Goal: Task Accomplishment & Management: Manage account settings

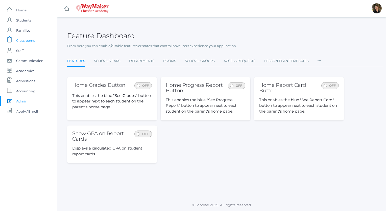
click at [29, 39] on span "Classrooms" at bounding box center [25, 40] width 19 height 10
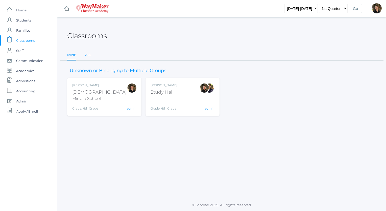
click at [88, 55] on link "All" at bounding box center [88, 55] width 6 height 10
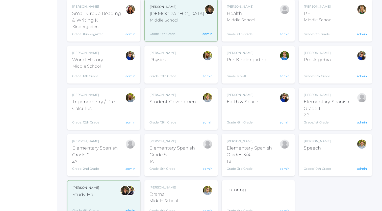
scroll to position [599, 0]
click at [318, 98] on div "Elementary Spanish Grade 1" at bounding box center [330, 105] width 53 height 14
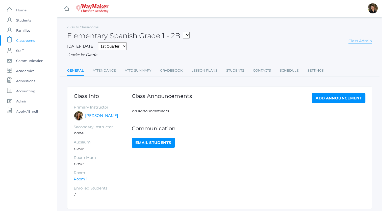
click at [362, 40] on link "Class Admin" at bounding box center [361, 40] width 24 height 5
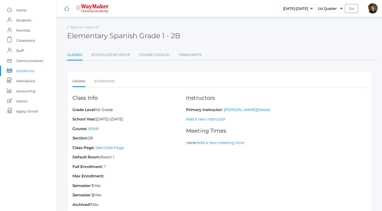
scroll to position [36, 0]
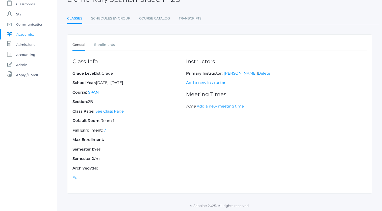
click at [78, 176] on link "Edit" at bounding box center [77, 177] width 8 height 5
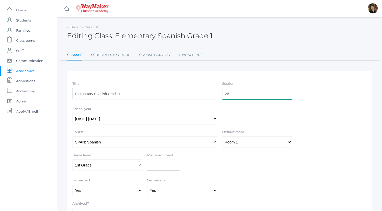
click at [231, 93] on input "2B" at bounding box center [257, 93] width 70 height 11
type input "2"
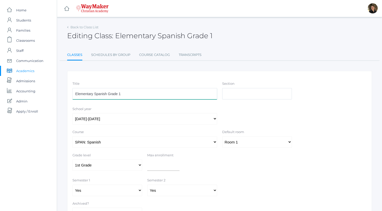
click at [175, 93] on input "Elementary Spanish Grade 1" at bounding box center [145, 93] width 145 height 11
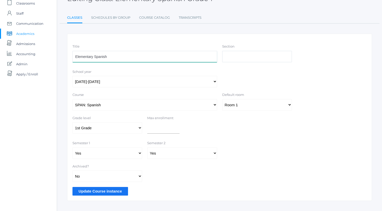
scroll to position [45, 0]
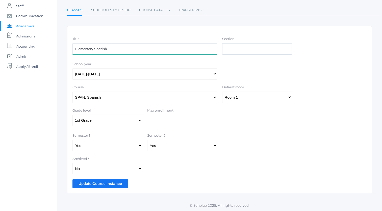
type input "Elementary Spanish"
click at [116, 182] on input "Update Course instance" at bounding box center [101, 183] width 56 height 8
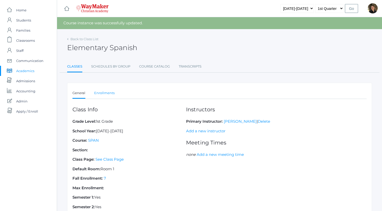
click at [110, 91] on link "Enrollments" at bounding box center [104, 93] width 20 height 10
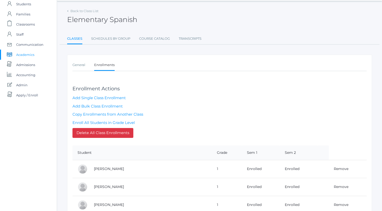
scroll to position [17, 0]
click at [128, 121] on link "Enroll All Students in Grade Level" at bounding box center [104, 122] width 62 height 5
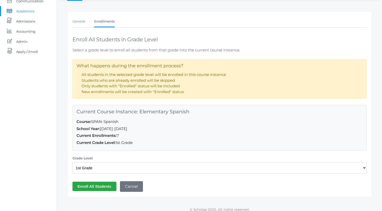
scroll to position [63, 0]
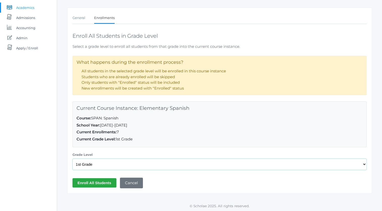
click at [114, 164] on select "Select a Grade Level Pre-K Kindergarten 1st Grade 2nd Grade 3rd Grade 4th Grade…" at bounding box center [220, 163] width 294 height 11
select select "33"
click at [73, 158] on select "Select a Grade Level Pre-K Kindergarten 1st Grade 2nd Grade 3rd Grade 4th Grade…" at bounding box center [220, 163] width 294 height 11
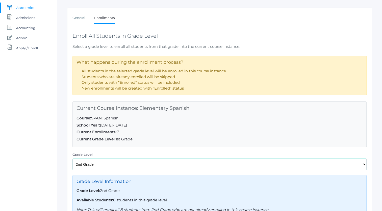
scroll to position [113, 0]
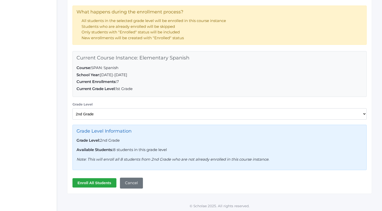
click at [100, 181] on input "Enroll All Students" at bounding box center [95, 182] width 44 height 9
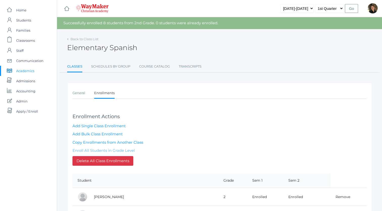
click at [108, 149] on link "Enroll All Students in Grade Level" at bounding box center [104, 150] width 62 height 5
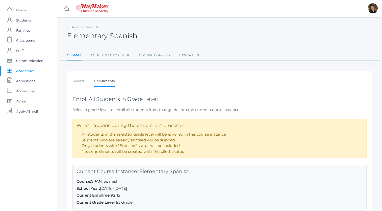
scroll to position [63, 0]
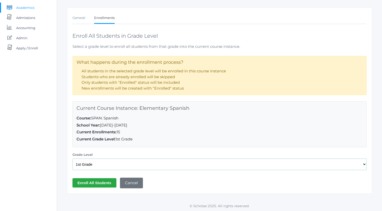
click at [102, 164] on select "Select a Grade Level Pre-K Kindergarten 1st Grade 2nd Grade 3rd Grade 4th Grade…" at bounding box center [220, 163] width 294 height 11
select select "34"
click at [73, 158] on select "Select a Grade Level Pre-K Kindergarten 1st Grade 2nd Grade 3rd Grade 4th Grade…" at bounding box center [220, 163] width 294 height 11
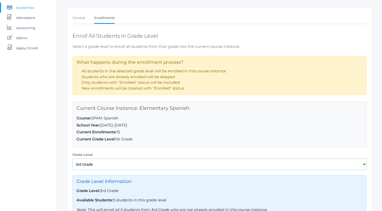
scroll to position [113, 0]
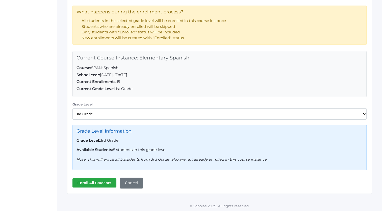
click at [93, 181] on input "Enroll All Students" at bounding box center [95, 182] width 44 height 9
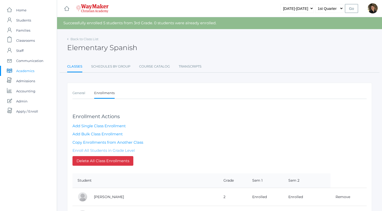
click at [120, 149] on link "Enroll All Students in Grade Level" at bounding box center [104, 150] width 62 height 5
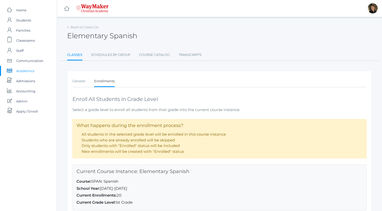
scroll to position [63, 0]
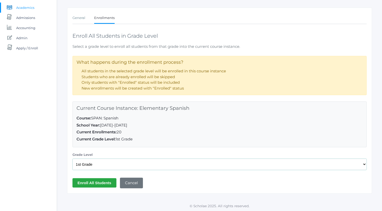
click at [124, 166] on select "Select a Grade Level Pre-K Kindergarten 1st Grade 2nd Grade 3rd Grade 4th Grade…" at bounding box center [220, 163] width 294 height 11
select select "35"
click at [73, 158] on select "Select a Grade Level Pre-K Kindergarten 1st Grade 2nd Grade 3rd Grade 4th Grade…" at bounding box center [220, 163] width 294 height 11
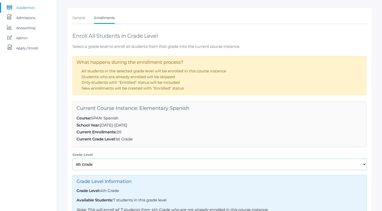
scroll to position [113, 0]
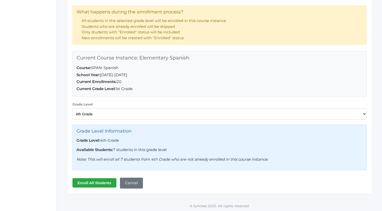
click at [101, 185] on input "Enroll All Students" at bounding box center [95, 182] width 44 height 9
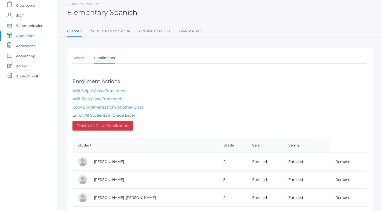
scroll to position [42, 0]
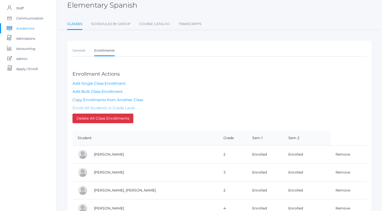
click at [125, 108] on link "Enroll All Students in Grade Level" at bounding box center [104, 107] width 62 height 5
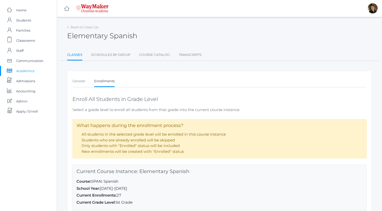
scroll to position [63, 0]
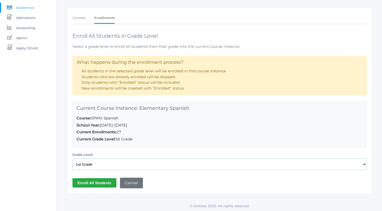
click at [104, 163] on select "Select a Grade Level Pre-K Kindergarten 1st Grade 2nd Grade 3rd Grade 4th Grade…" at bounding box center [220, 163] width 294 height 11
select select "36"
click at [73, 158] on select "Select a Grade Level Pre-K Kindergarten 1st Grade 2nd Grade 3rd Grade 4th Grade…" at bounding box center [220, 163] width 294 height 11
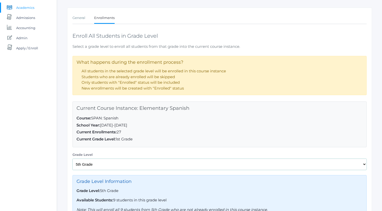
scroll to position [113, 0]
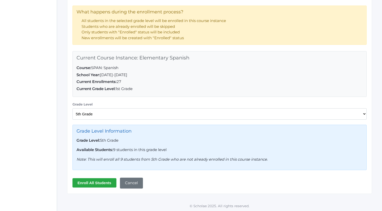
click at [100, 181] on input "Enroll All Students" at bounding box center [95, 182] width 44 height 9
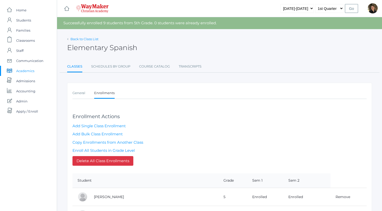
click at [91, 39] on link "Back to Class List" at bounding box center [85, 39] width 28 height 4
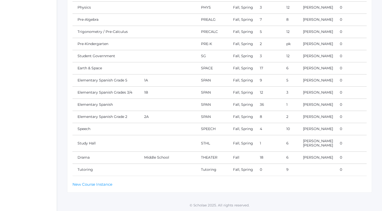
scroll to position [1033, 0]
click at [118, 78] on link "Elementary Spanish Grade 5" at bounding box center [103, 80] width 50 height 5
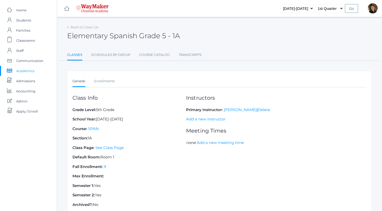
scroll to position [36, 0]
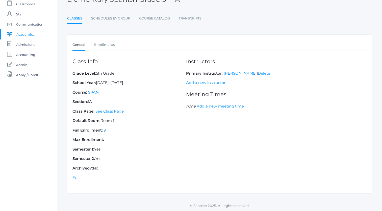
click at [76, 175] on link "Edit" at bounding box center [77, 177] width 8 height 5
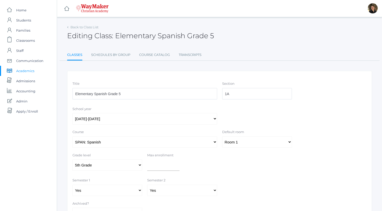
scroll to position [45, 0]
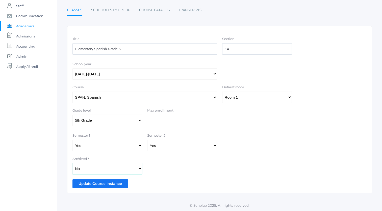
click at [127, 168] on select "Yes No" at bounding box center [108, 168] width 70 height 11
select select "true"
click at [73, 163] on select "Yes No" at bounding box center [108, 168] width 70 height 11
click at [115, 183] on input "Update Course instance" at bounding box center [101, 183] width 56 height 8
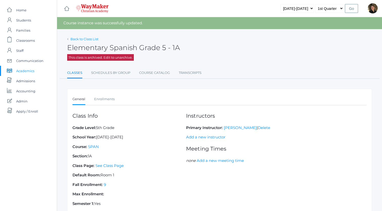
click at [90, 39] on link "Back to Class List" at bounding box center [85, 39] width 28 height 4
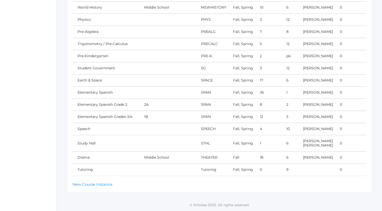
scroll to position [1017, 0]
click at [110, 102] on link "Elementary Spanish Grade 2" at bounding box center [103, 104] width 50 height 5
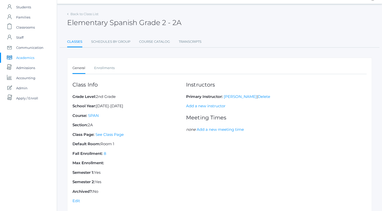
scroll to position [36, 0]
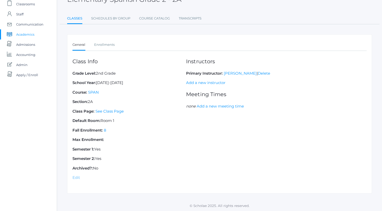
click at [74, 177] on link "Edit" at bounding box center [77, 177] width 8 height 5
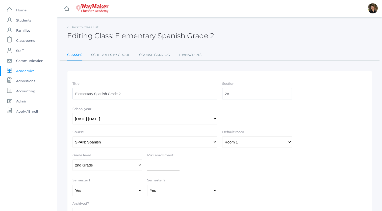
scroll to position [45, 0]
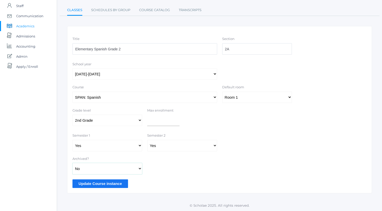
click at [87, 169] on select "Yes No" at bounding box center [108, 168] width 70 height 11
select select "true"
click at [73, 163] on select "Yes No" at bounding box center [108, 168] width 70 height 11
click at [88, 182] on input "Update Course instance" at bounding box center [101, 183] width 56 height 8
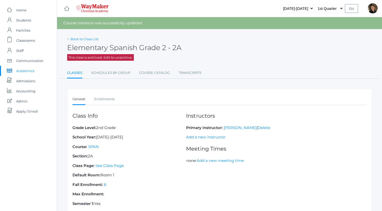
click at [82, 39] on link "Back to Class List" at bounding box center [85, 39] width 28 height 4
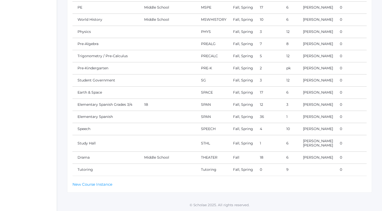
scroll to position [1001, 0]
click at [118, 102] on link "Elementary Spanish Grades 3/4" at bounding box center [105, 104] width 55 height 5
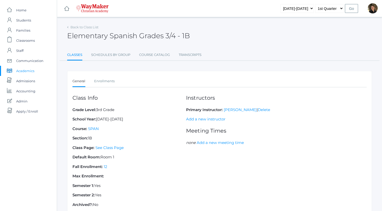
scroll to position [36, 0]
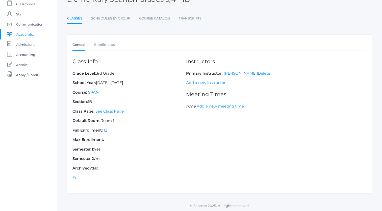
click at [77, 176] on link "Edit" at bounding box center [77, 177] width 8 height 5
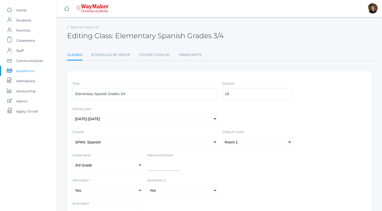
scroll to position [45, 0]
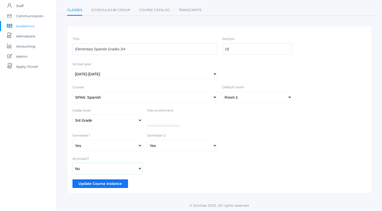
click at [113, 168] on select "Yes No" at bounding box center [108, 168] width 70 height 11
select select "true"
click at [73, 163] on select "Yes No" at bounding box center [108, 168] width 70 height 11
click at [112, 182] on input "Update Course instance" at bounding box center [101, 183] width 56 height 8
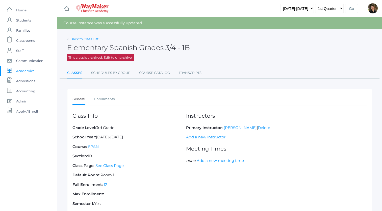
click at [89, 40] on link "Back to Class List" at bounding box center [85, 39] width 28 height 4
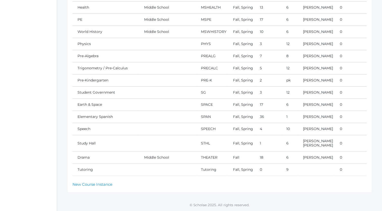
scroll to position [984, 0]
click at [100, 183] on link "New Course Instance" at bounding box center [93, 184] width 40 height 5
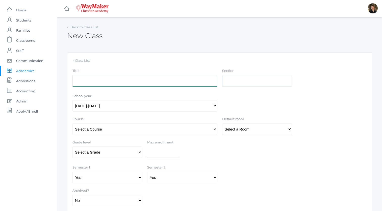
click at [143, 80] on input "Title" at bounding box center [145, 80] width 145 height 11
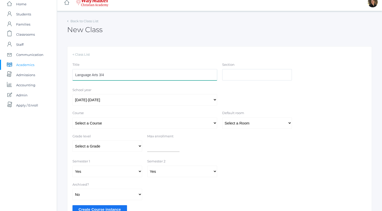
scroll to position [6, 0]
type input "Language Arts 3/4"
click at [144, 121] on select "Select a Course 01ELEM: First Grade 02ELEM: Second Grade 03ELEM: Third Grade 04…" at bounding box center [145, 122] width 145 height 11
select select "301"
click at [73, 117] on select "Select a Course 01ELEM: First Grade 02ELEM: Second Grade 03ELEM: Third Grade 04…" at bounding box center [145, 122] width 145 height 11
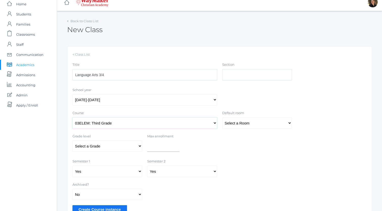
scroll to position [32, 0]
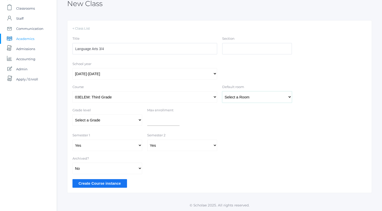
click at [247, 96] on select "Select a Room MPR Room 1 Room 10 Room 11 Room 3 Room 4 Room 5 Room 6 Room 7 Roo…" at bounding box center [257, 96] width 70 height 11
select select "33"
click at [222, 91] on select "Select a Room MPR Room 1 Room 10 Room 11 Room 3 Room 4 Room 5 Room 6 Room 7 Roo…" at bounding box center [257, 96] width 70 height 11
click at [107, 184] on input "Create Course instance" at bounding box center [100, 183] width 55 height 8
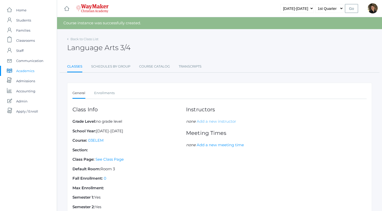
click at [217, 121] on link "Add a new instructor" at bounding box center [216, 121] width 39 height 5
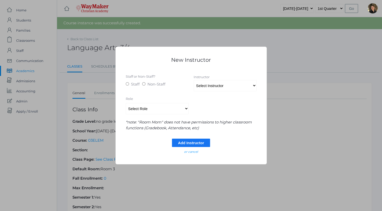
click at [126, 83] on input "Staff" at bounding box center [127, 83] width 3 height 3
radio input "true"
click at [206, 86] on select "Select Instructor [PERSON_NAME], [PERSON_NAME], [PERSON_NAME], [PERSON_NAME], […" at bounding box center [225, 85] width 63 height 11
select select "4561"
click at [194, 80] on select "Select Instructor [PERSON_NAME], [PERSON_NAME], [PERSON_NAME], [PERSON_NAME], […" at bounding box center [225, 85] width 63 height 11
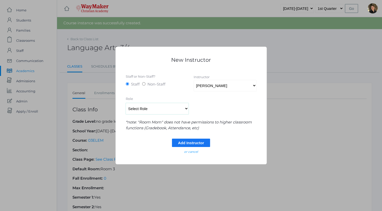
click at [184, 109] on select "Select Role Primary Instructor Secondary Instructor Auxilium Substitute Other *…" at bounding box center [157, 108] width 63 height 11
select select "Primary Instructor"
click at [126, 103] on select "Select Role Primary Instructor Secondary Instructor Auxilium Substitute Other *…" at bounding box center [157, 108] width 63 height 11
click at [184, 143] on input "Add Instructor" at bounding box center [191, 142] width 38 height 8
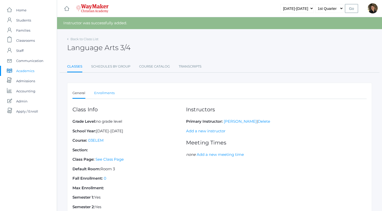
click at [105, 91] on link "Enrollments" at bounding box center [104, 93] width 20 height 10
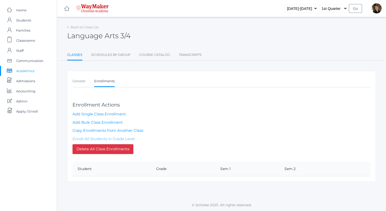
click at [115, 138] on link "Enroll All Students in Grade Level" at bounding box center [104, 138] width 62 height 5
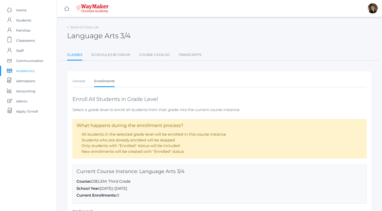
scroll to position [56, 0]
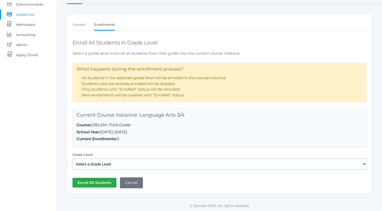
click at [107, 164] on select "Select a Grade Level Pre-K Kindergarten 1st Grade 2nd Grade 3rd Grade 4th Grade…" at bounding box center [220, 163] width 294 height 11
select select "34"
click at [73, 158] on select "Select a Grade Level Pre-K Kindergarten 1st Grade 2nd Grade 3rd Grade 4th Grade…" at bounding box center [220, 163] width 294 height 11
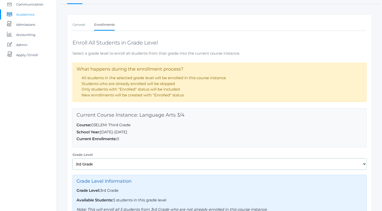
scroll to position [106, 0]
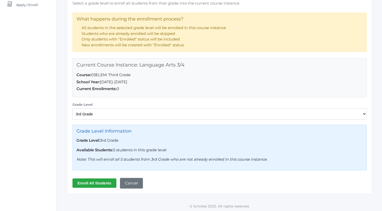
click at [97, 182] on input "Enroll All Students" at bounding box center [95, 182] width 44 height 9
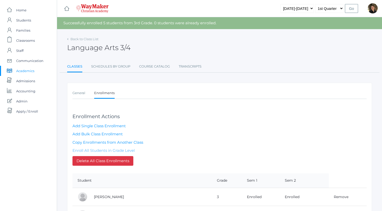
click at [110, 150] on link "Enroll All Students in Grade Level" at bounding box center [104, 150] width 62 height 5
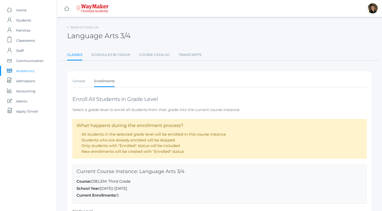
scroll to position [56, 0]
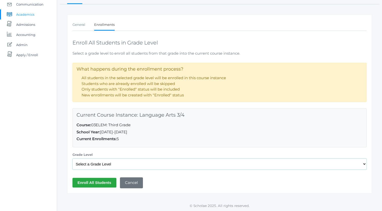
click at [110, 165] on select "Select a Grade Level Pre-K Kindergarten 1st Grade 2nd Grade 3rd Grade 4th Grade…" at bounding box center [220, 163] width 294 height 11
select select "35"
click at [73, 158] on select "Select a Grade Level Pre-K Kindergarten 1st Grade 2nd Grade 3rd Grade 4th Grade…" at bounding box center [220, 163] width 294 height 11
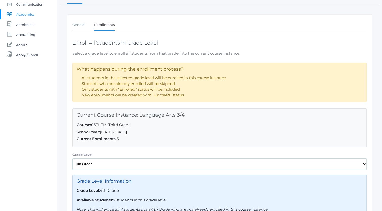
scroll to position [106, 0]
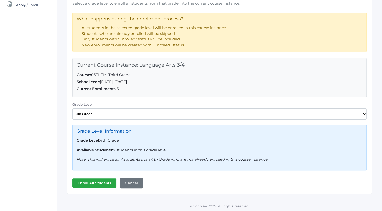
click at [92, 182] on input "Enroll All Students" at bounding box center [95, 182] width 44 height 9
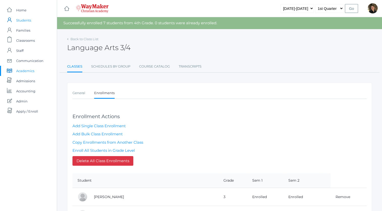
click at [25, 20] on span "Students" at bounding box center [23, 20] width 15 height 10
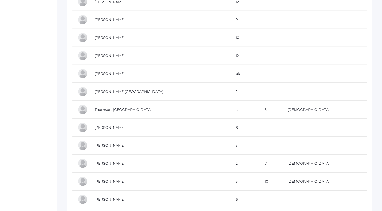
scroll to position [1289, 0]
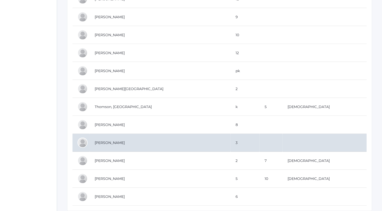
click at [107, 138] on td "[PERSON_NAME]" at bounding box center [160, 143] width 141 height 18
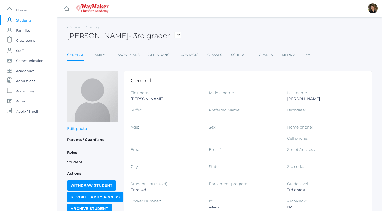
click at [76, 186] on input "Withdraw Student" at bounding box center [91, 185] width 49 height 10
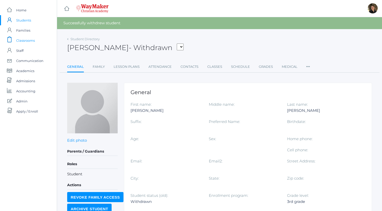
click at [25, 40] on span "Classrooms" at bounding box center [25, 40] width 19 height 10
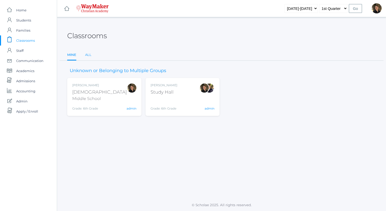
click at [87, 54] on link "All" at bounding box center [88, 55] width 6 height 10
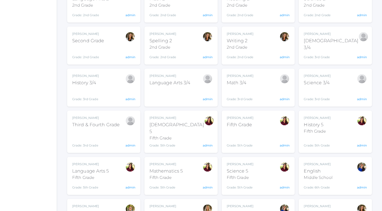
scroll to position [185, 0]
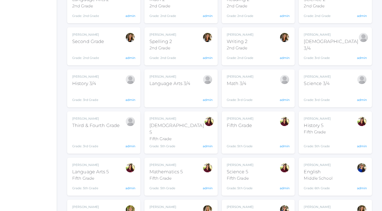
click at [167, 80] on div "Language Arts 3/4" at bounding box center [170, 83] width 41 height 7
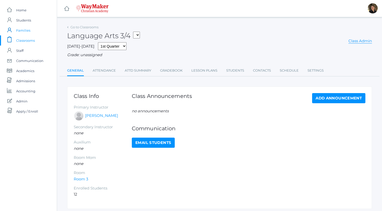
click at [26, 30] on span "Families" at bounding box center [23, 30] width 14 height 10
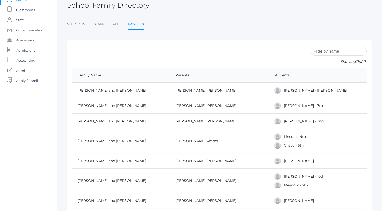
scroll to position [30, 0]
